Goal: Task Accomplishment & Management: Use online tool/utility

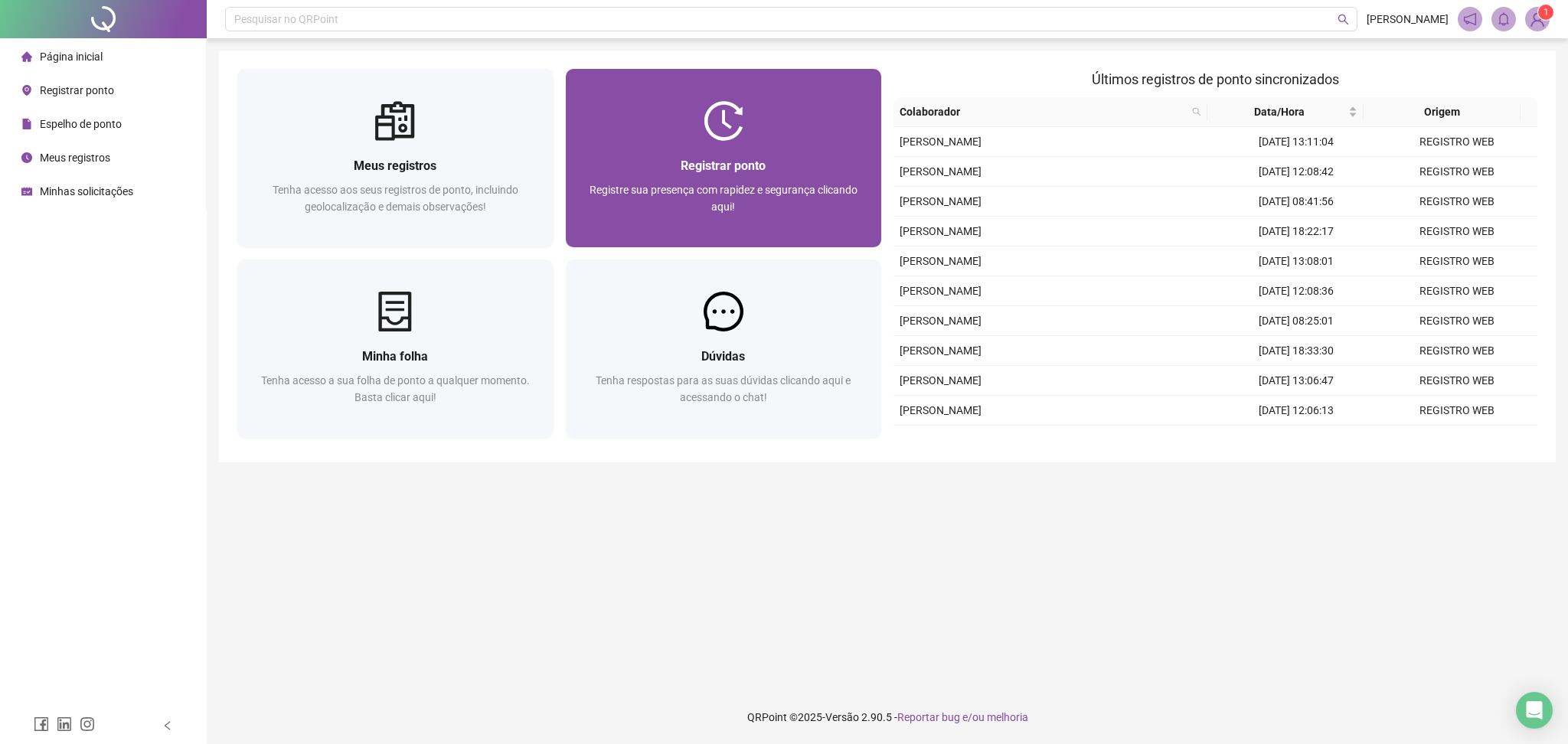
click at [728, 199] on span "Registre sua presença com rapidez e segurança clicando aqui!" at bounding box center [724, 198] width 268 height 29
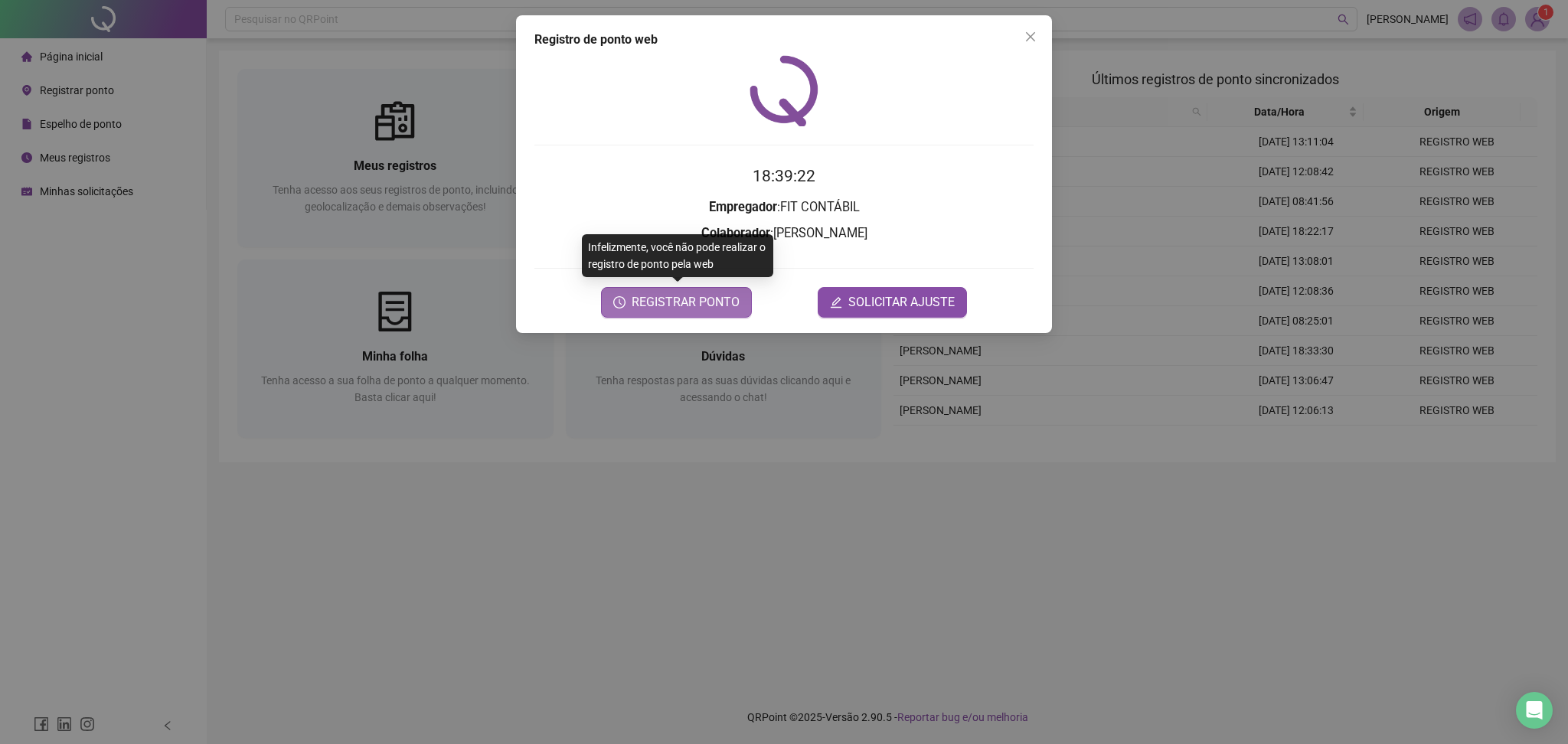
click at [708, 294] on span "REGISTRAR PONTO" at bounding box center [686, 303] width 108 height 19
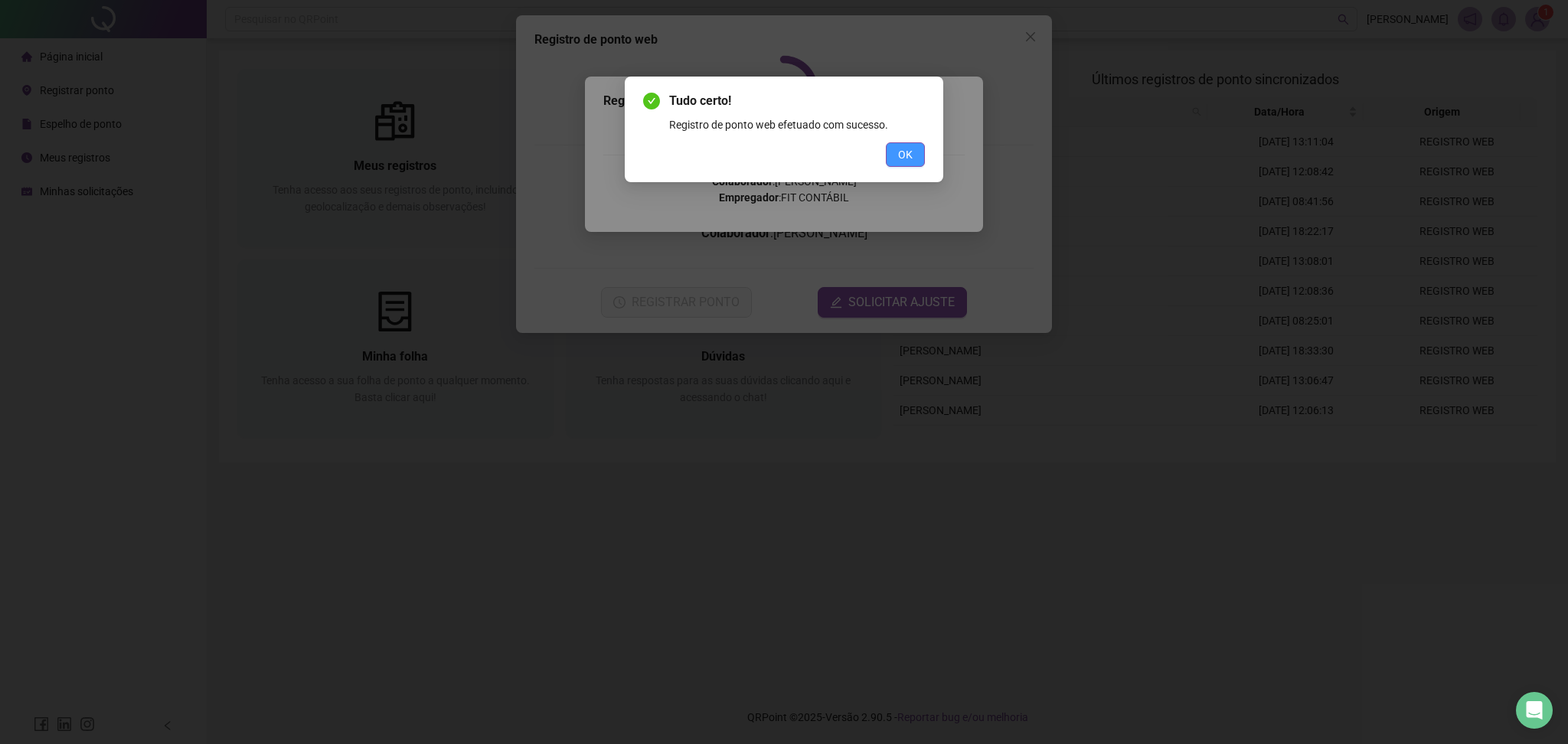
click at [913, 154] on button "OK" at bounding box center [905, 154] width 39 height 24
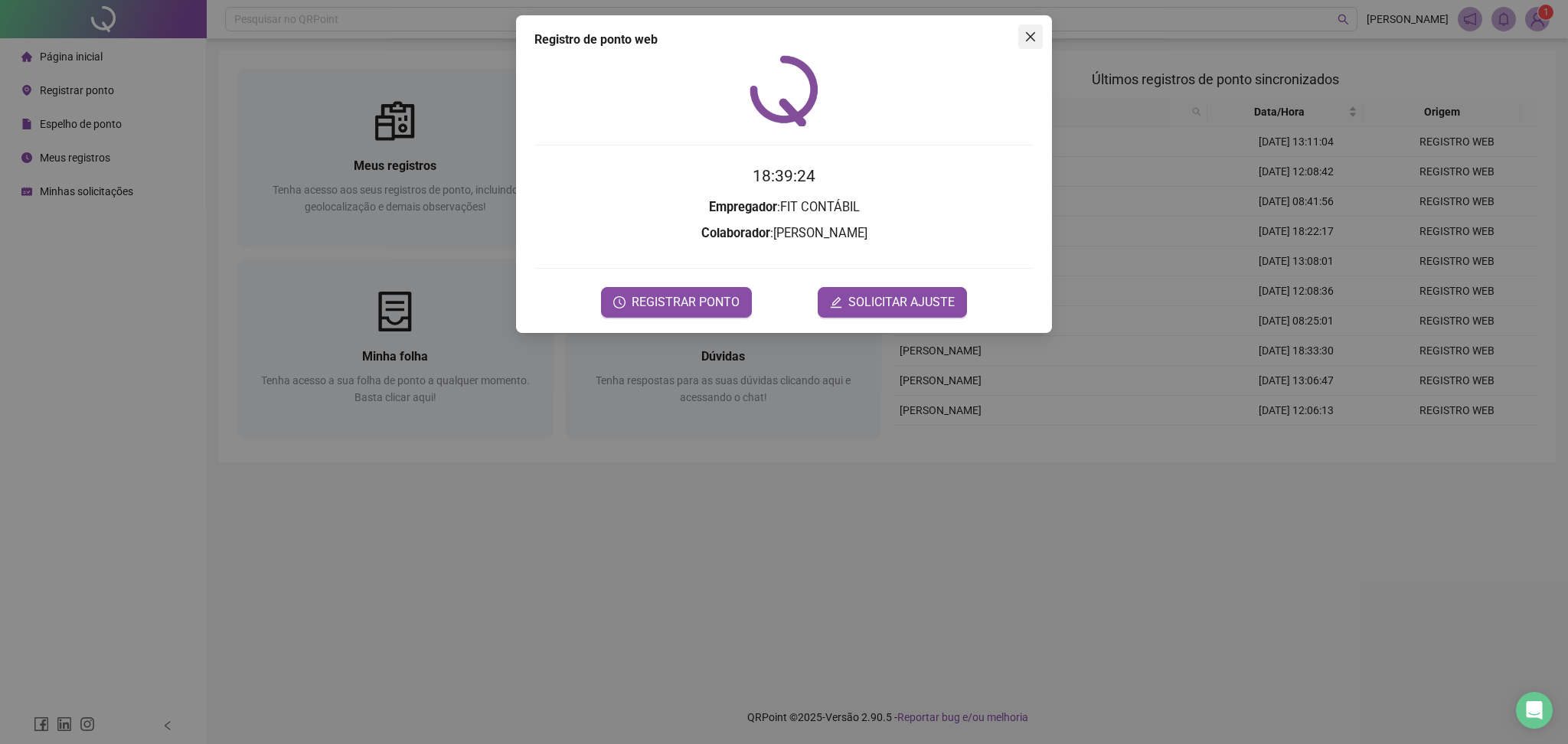
click at [1029, 34] on icon "close" at bounding box center [1030, 36] width 12 height 12
